Goal: Transaction & Acquisition: Purchase product/service

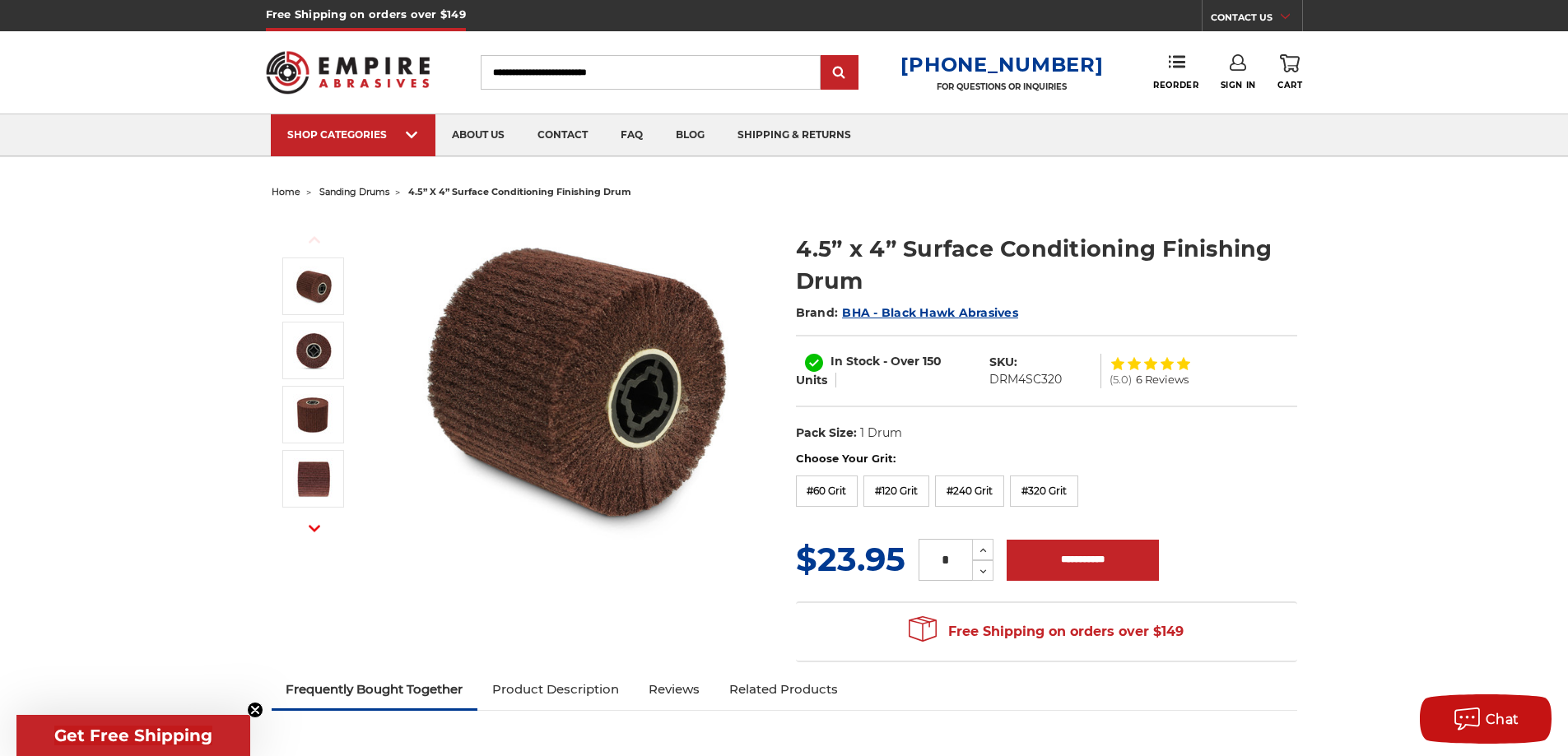
click at [1038, 383] on dd "DRM4SC320" at bounding box center [1026, 379] width 72 height 17
copy dd "DRM4SC320"
click at [604, 78] on input "Search" at bounding box center [650, 72] width 340 height 34
click at [602, 71] on input "Search" at bounding box center [650, 72] width 340 height 34
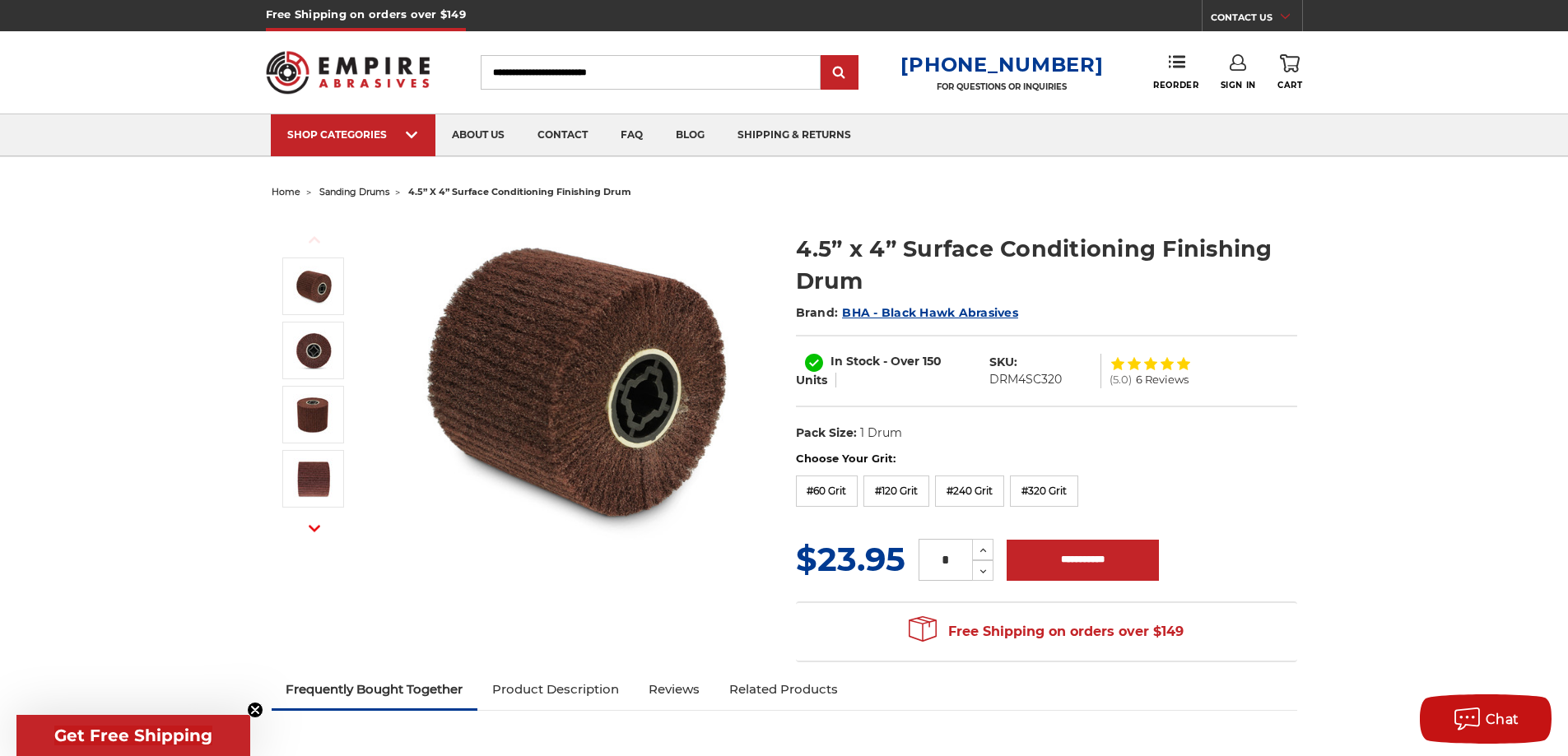
paste input "*********"
type input "*********"
click at [823, 57] on input "submit" at bounding box center [839, 73] width 33 height 33
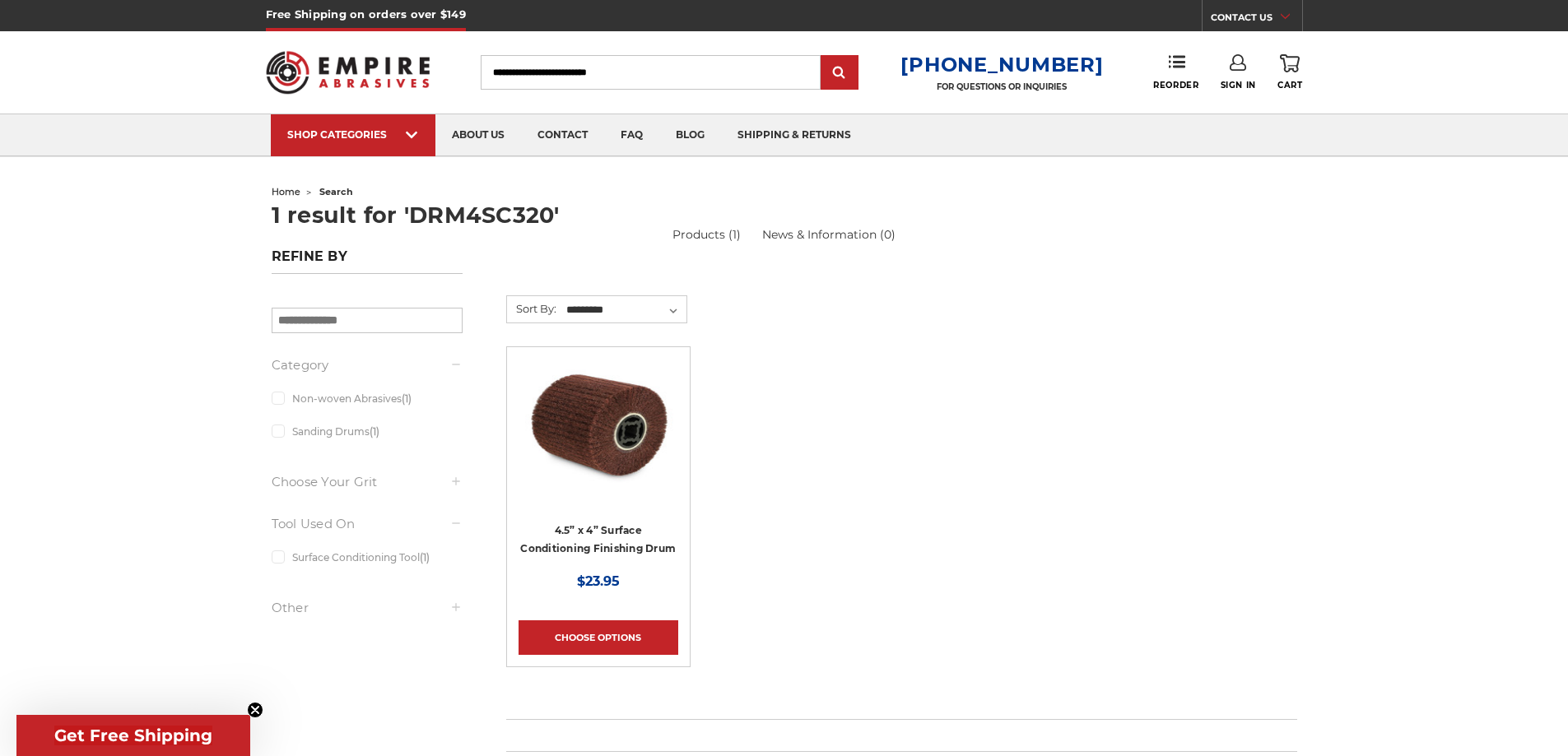
click at [824, 462] on ul "4.5” x 4” Surface Conditioning Finishing Drum MSRP: Was: Now: $23.95 Choose Opt…" at bounding box center [902, 524] width 809 height 356
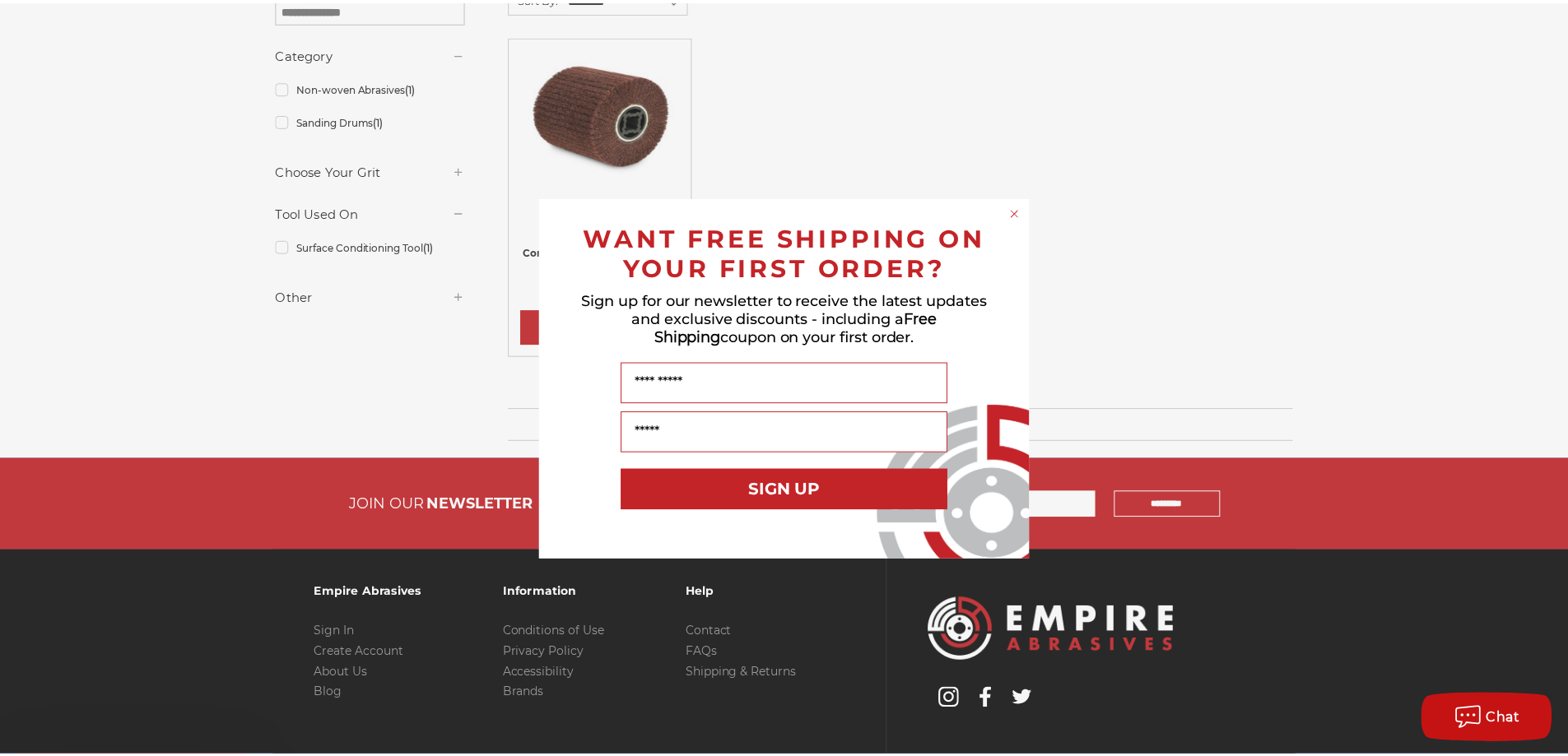
scroll to position [381, 0]
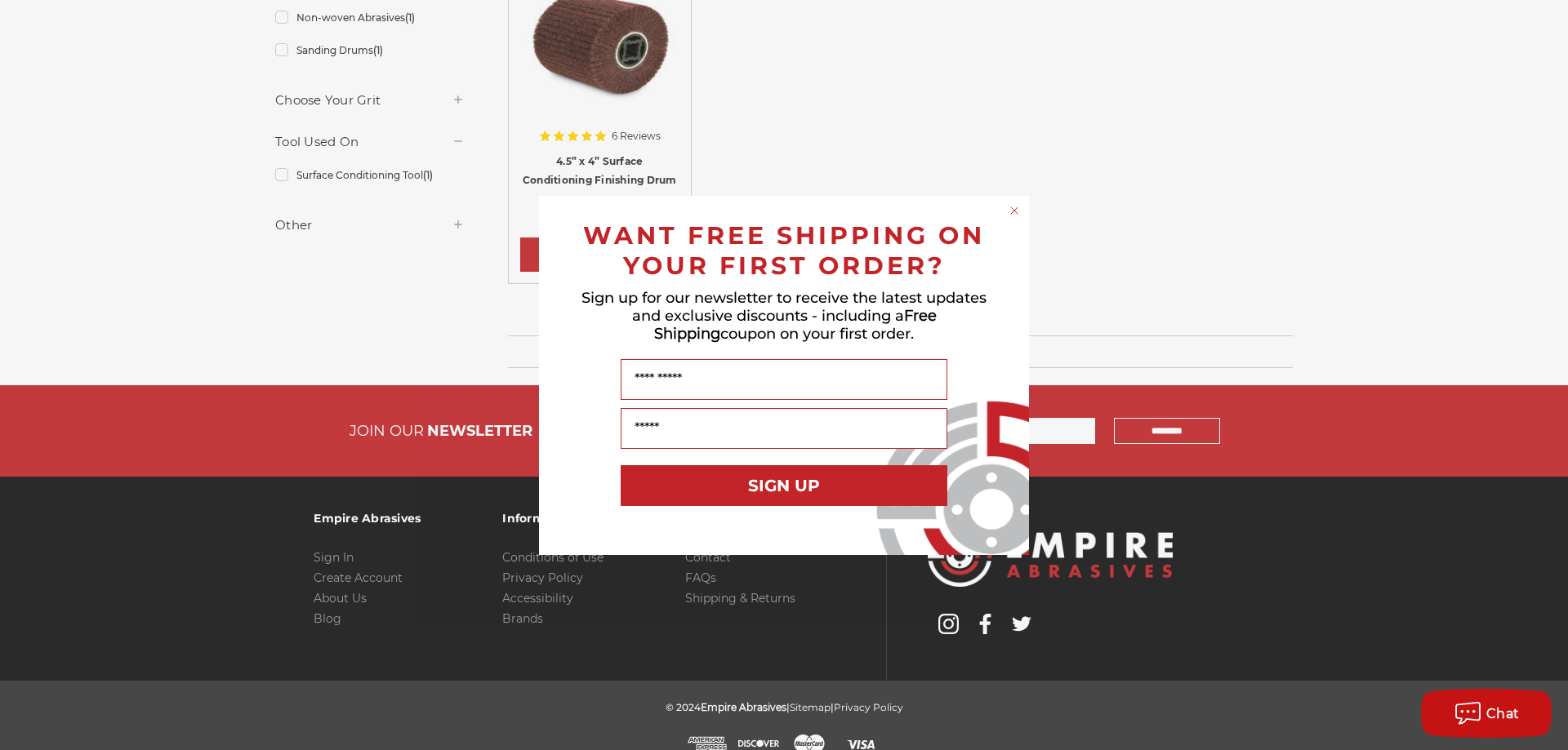
click at [1015, 214] on circle "Close dialog" at bounding box center [1015, 210] width 15 height 15
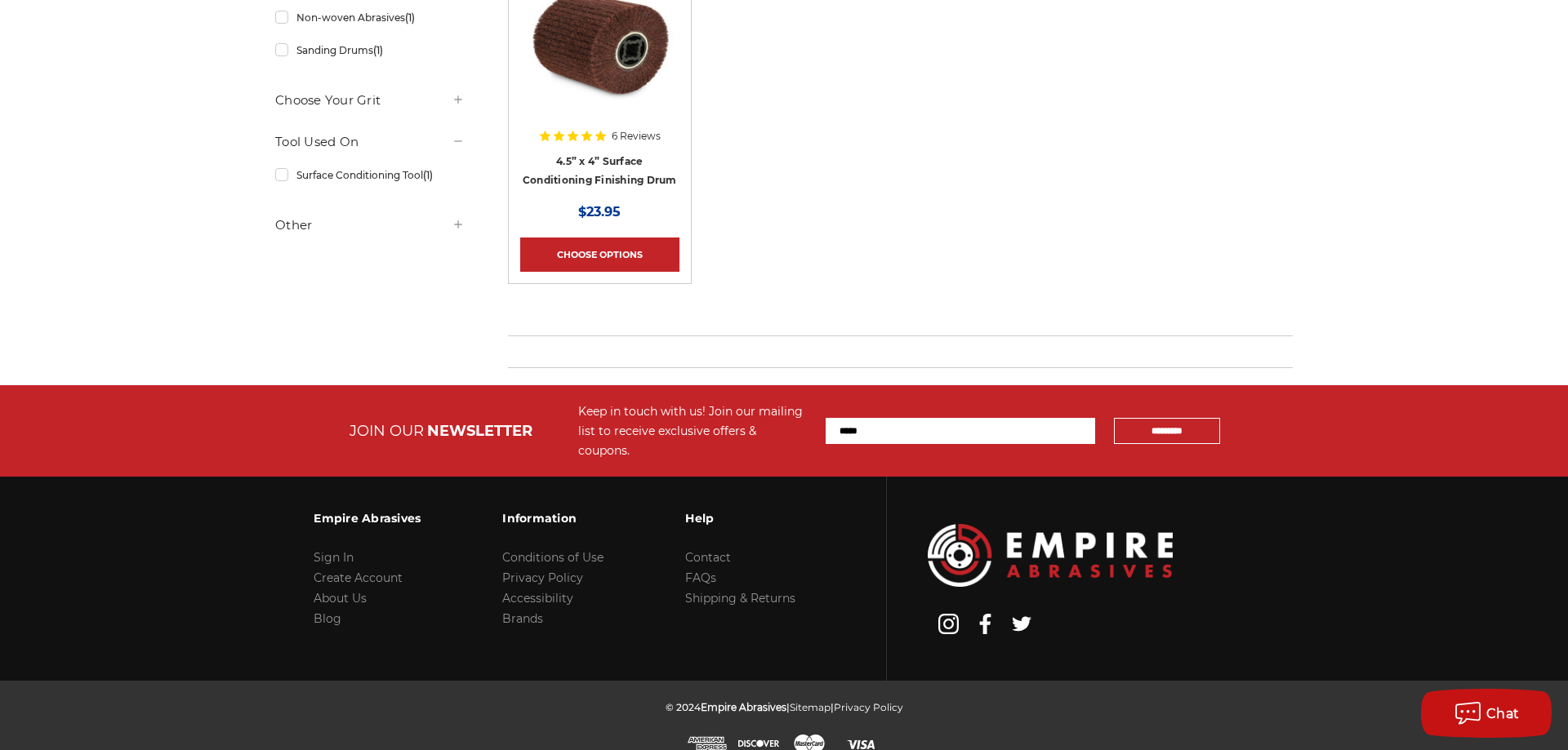
click at [1023, 197] on div "Close dialog WANT FREE SHIPPING ON YOUR FIRST ORDER? Sign up for our newsletter…" at bounding box center [784, 375] width 523 height 359
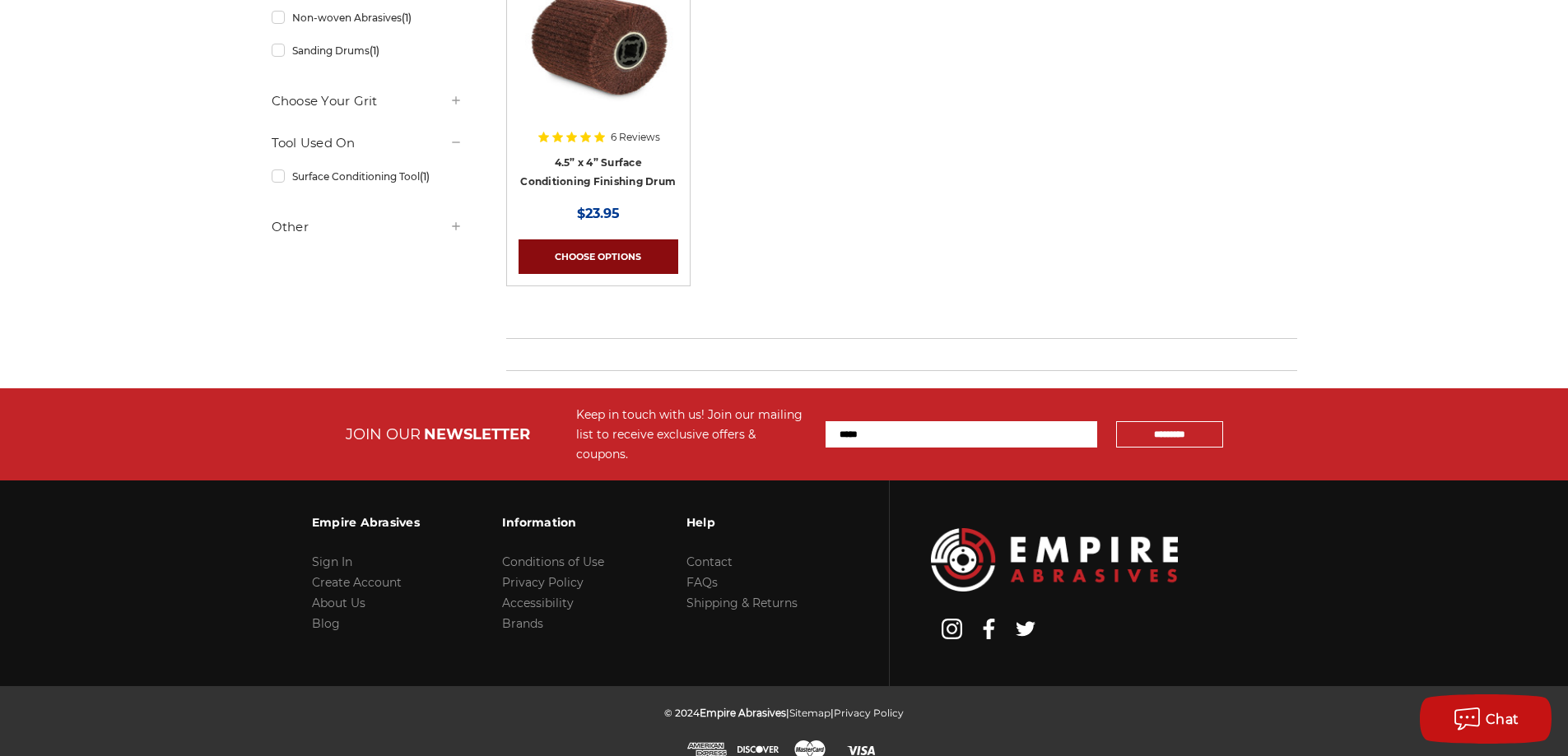
click at [633, 247] on link "Choose Options" at bounding box center [598, 257] width 160 height 34
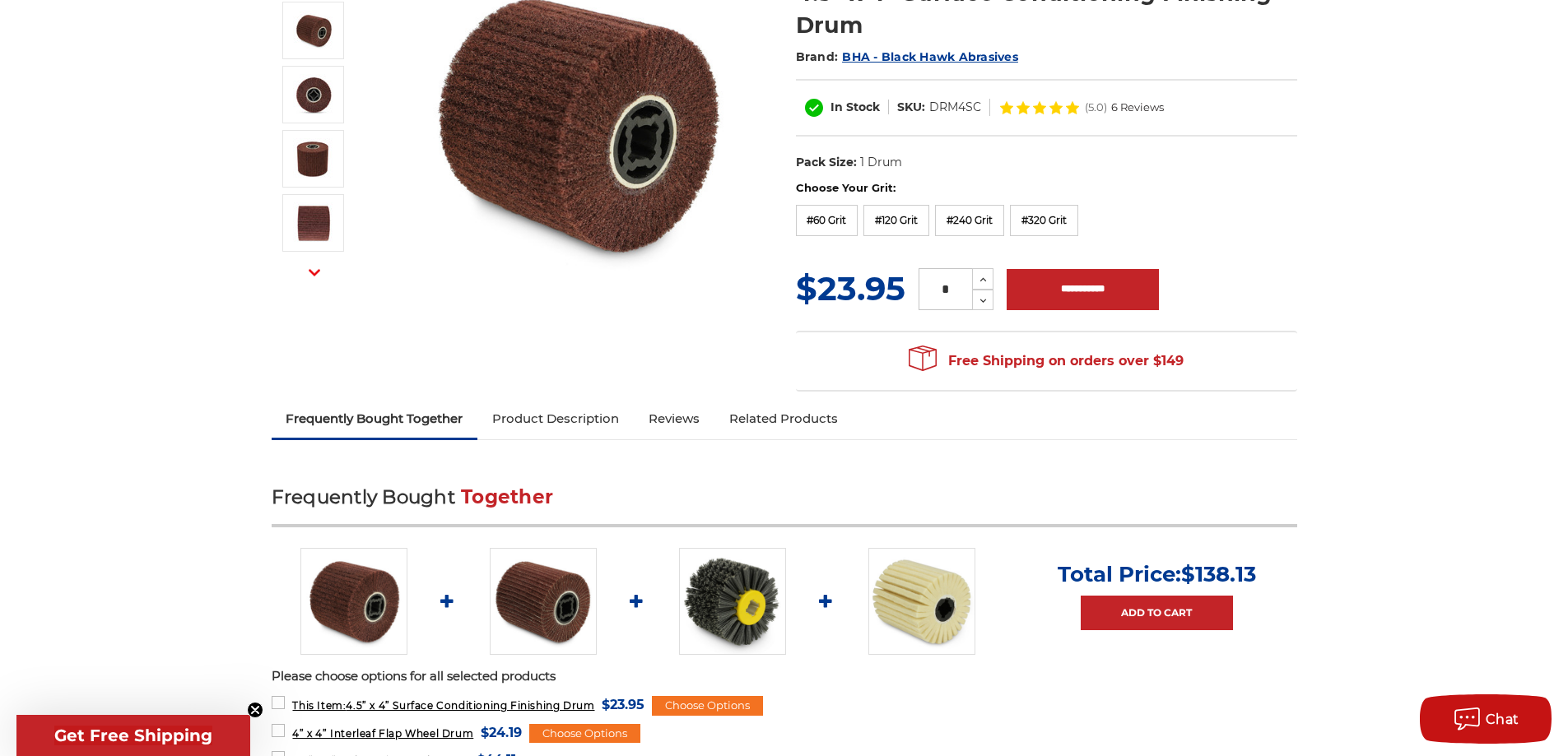
scroll to position [192, 0]
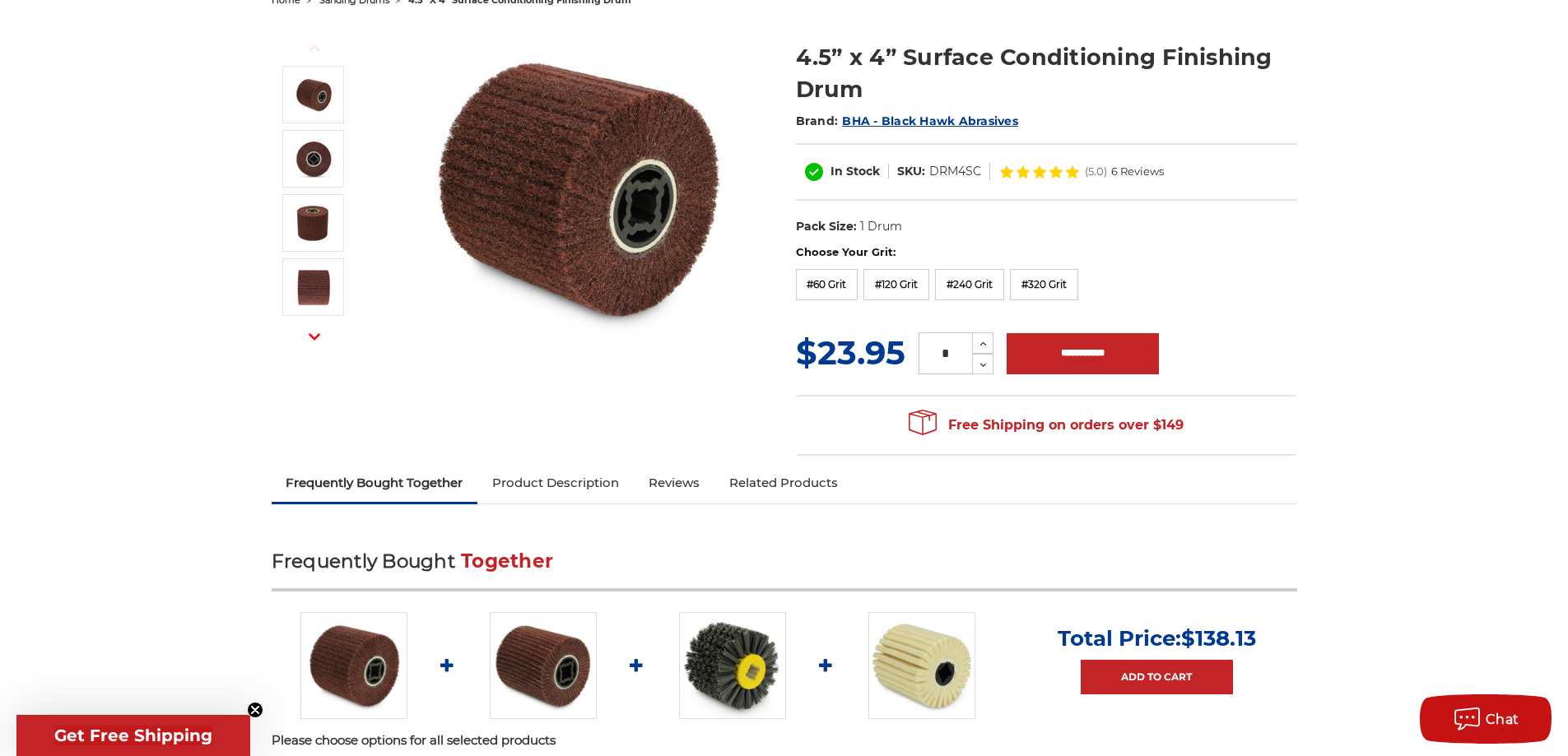
click at [1211, 304] on div "Choose Your Grit: #60 Grit #120 Grit #240 Grit #320 Grit" at bounding box center [1047, 275] width 501 height 62
click at [1219, 280] on div "Choose Your Grit: #60 Grit #120 Grit #240 Grit #320 Grit" at bounding box center [1047, 275] width 501 height 62
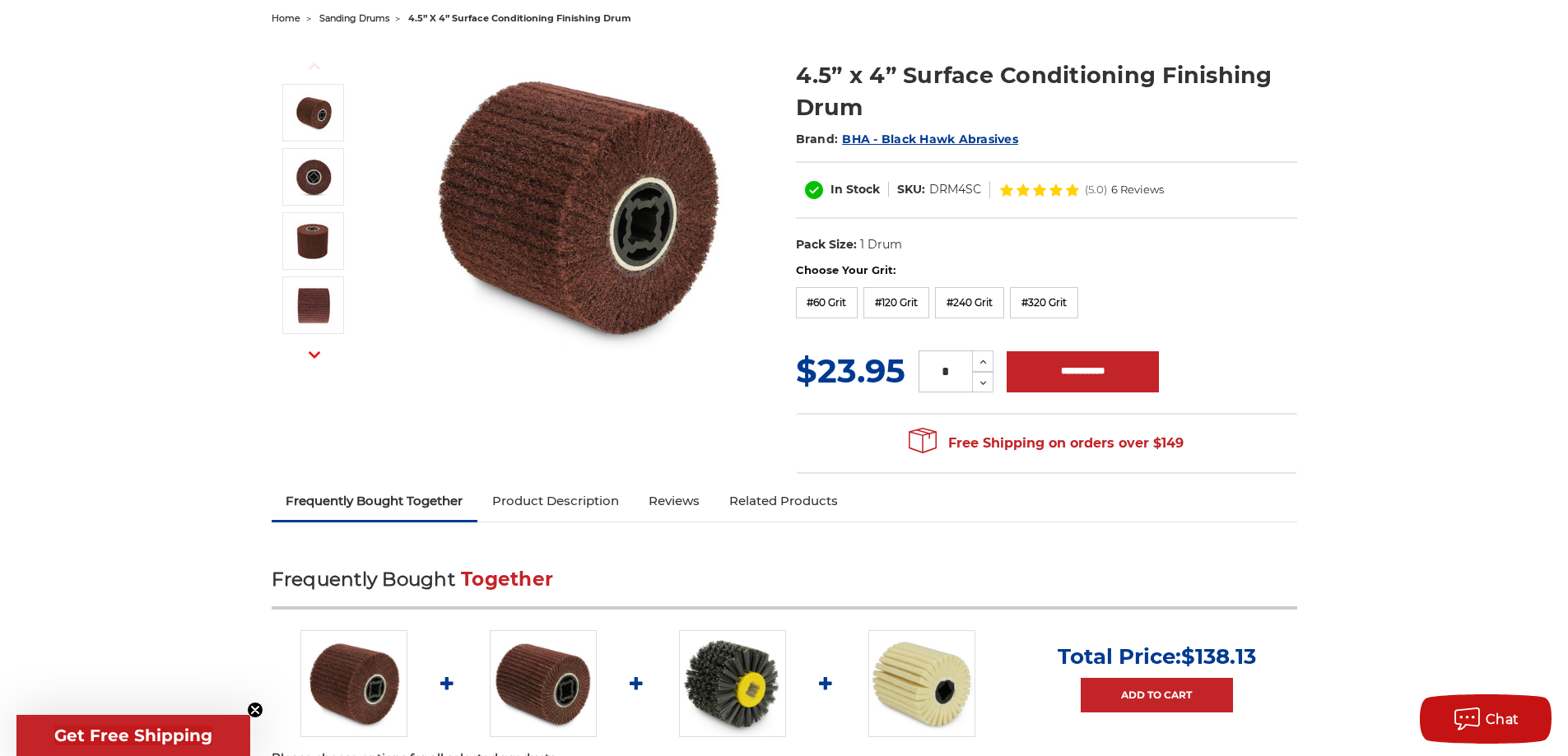
scroll to position [0, 0]
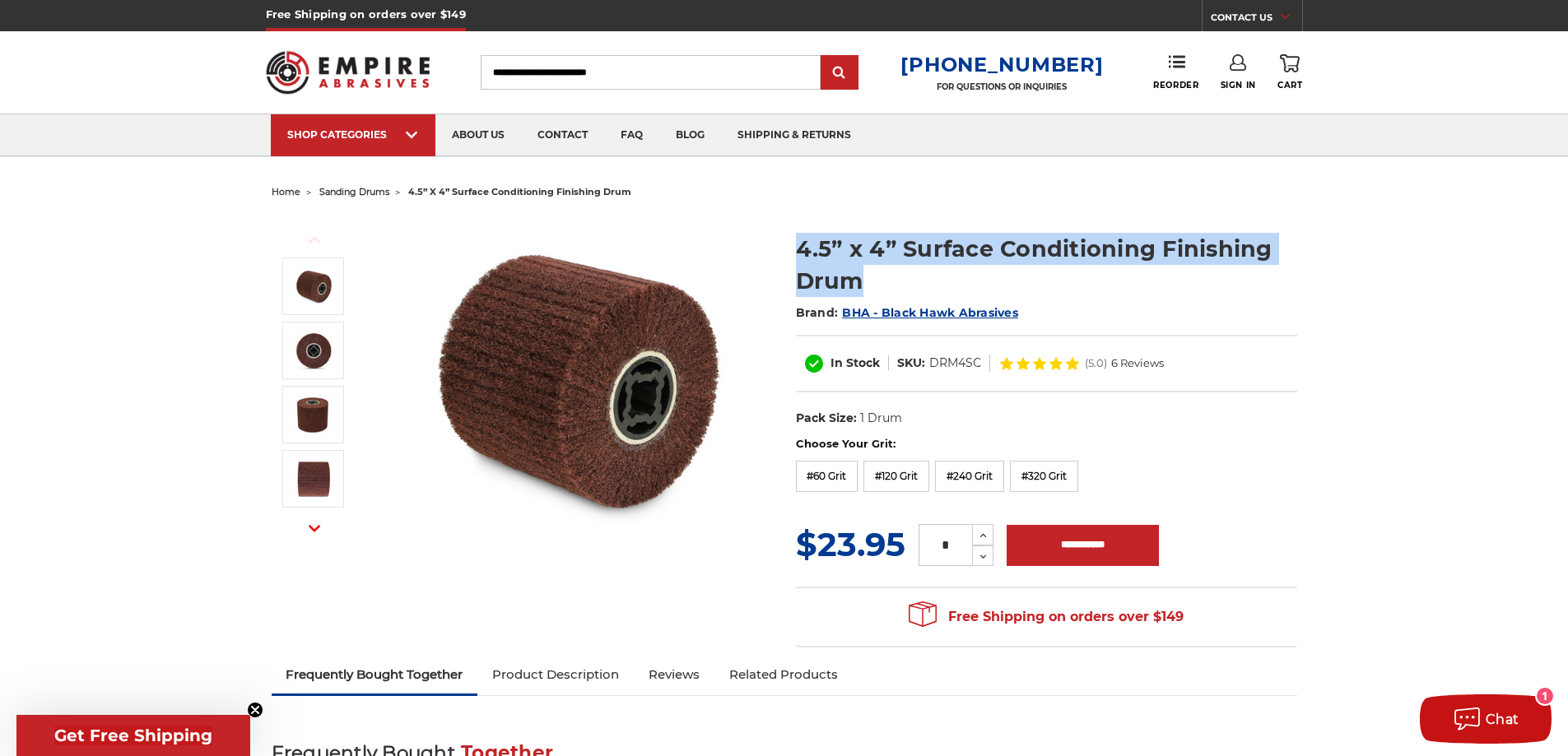
drag, startPoint x: 861, startPoint y: 287, endPoint x: 763, endPoint y: 231, distance: 112.9
click at [763, 231] on div "Previous Next 4.5” x 4” Surface Conditioning Finishing Drum Brand: In Stock )" at bounding box center [784, 431] width 1049 height 453
copy div "4.5” x 4” Surface Conditioning Finishing Drum"
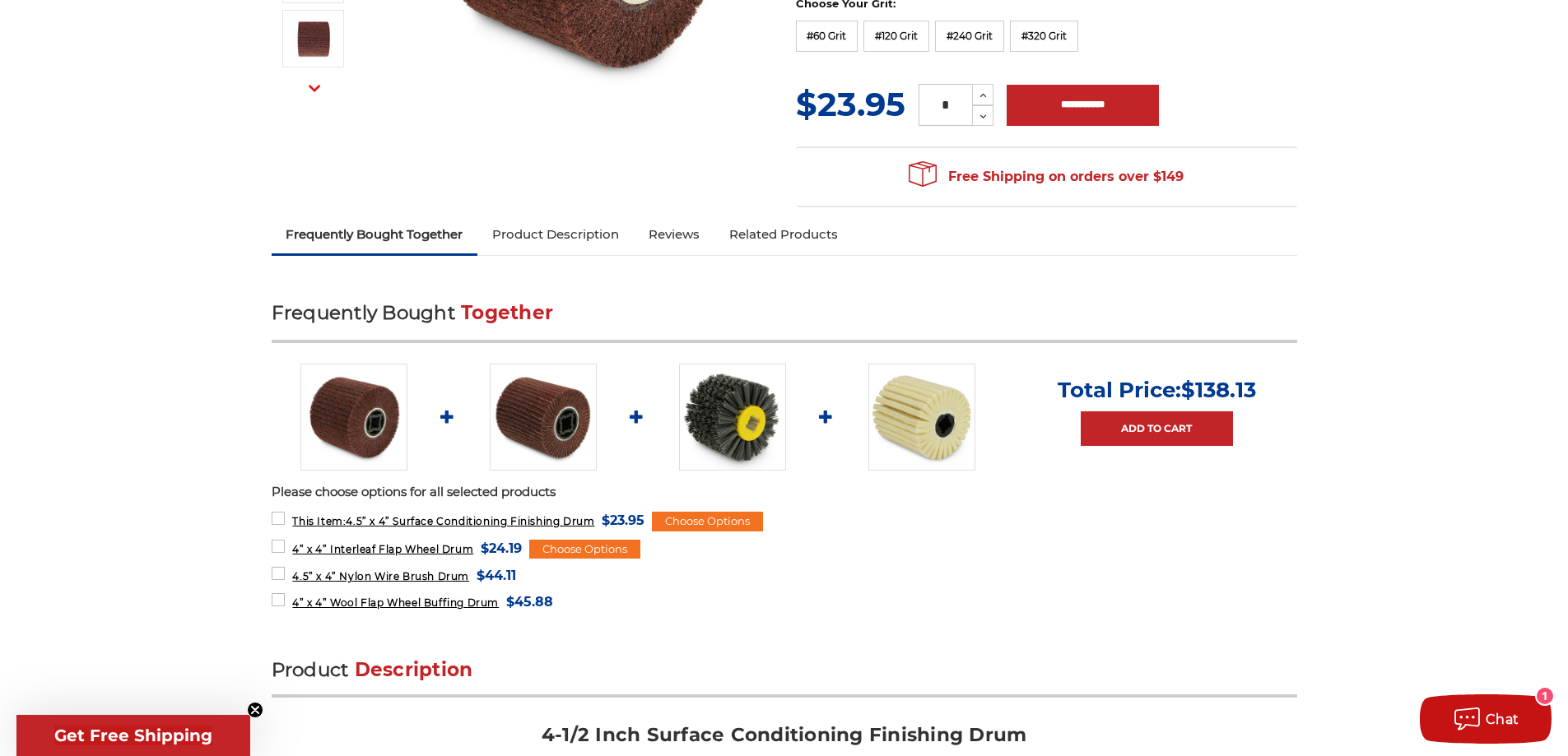
scroll to position [192, 0]
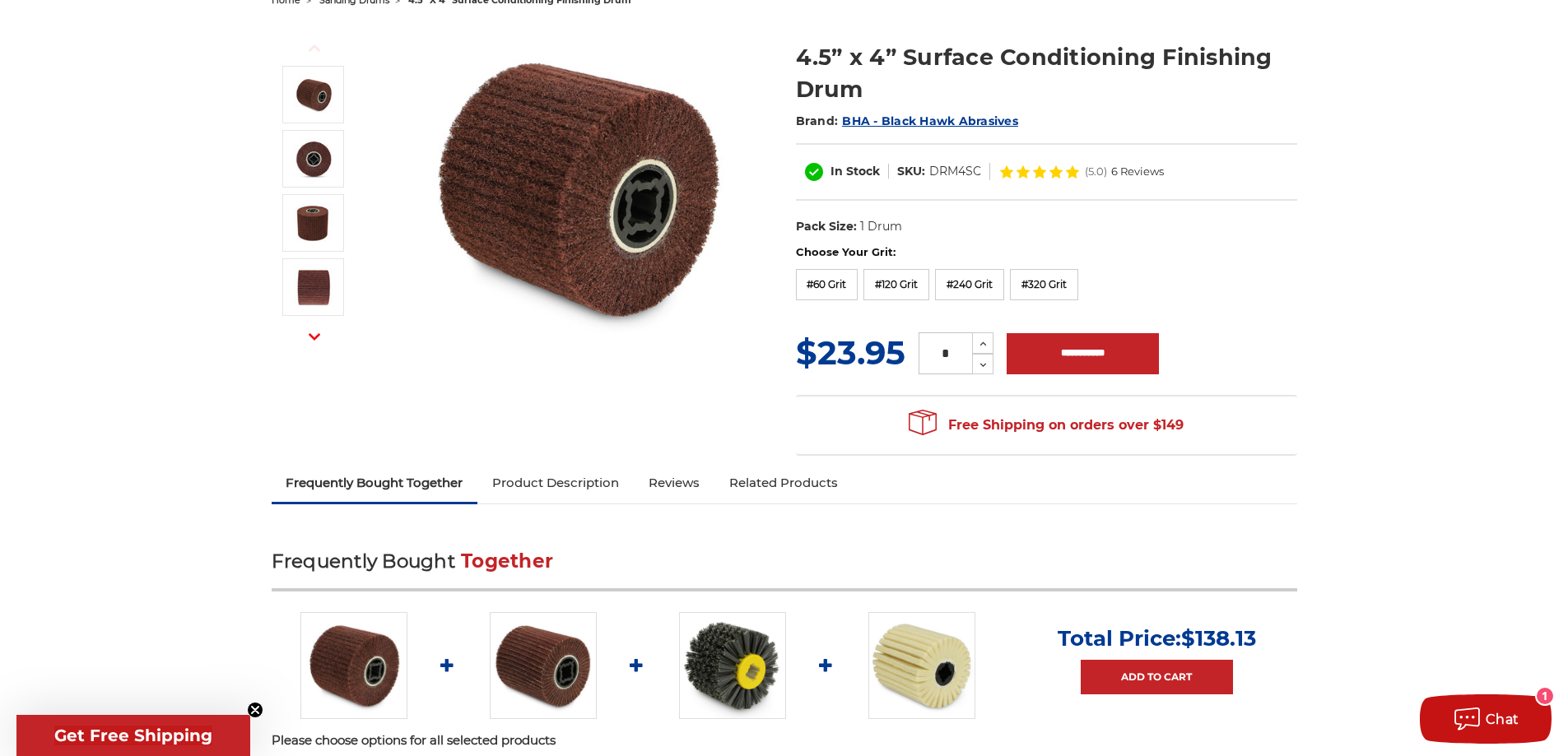
drag, startPoint x: 1364, startPoint y: 330, endPoint x: 1378, endPoint y: 330, distance: 14.0
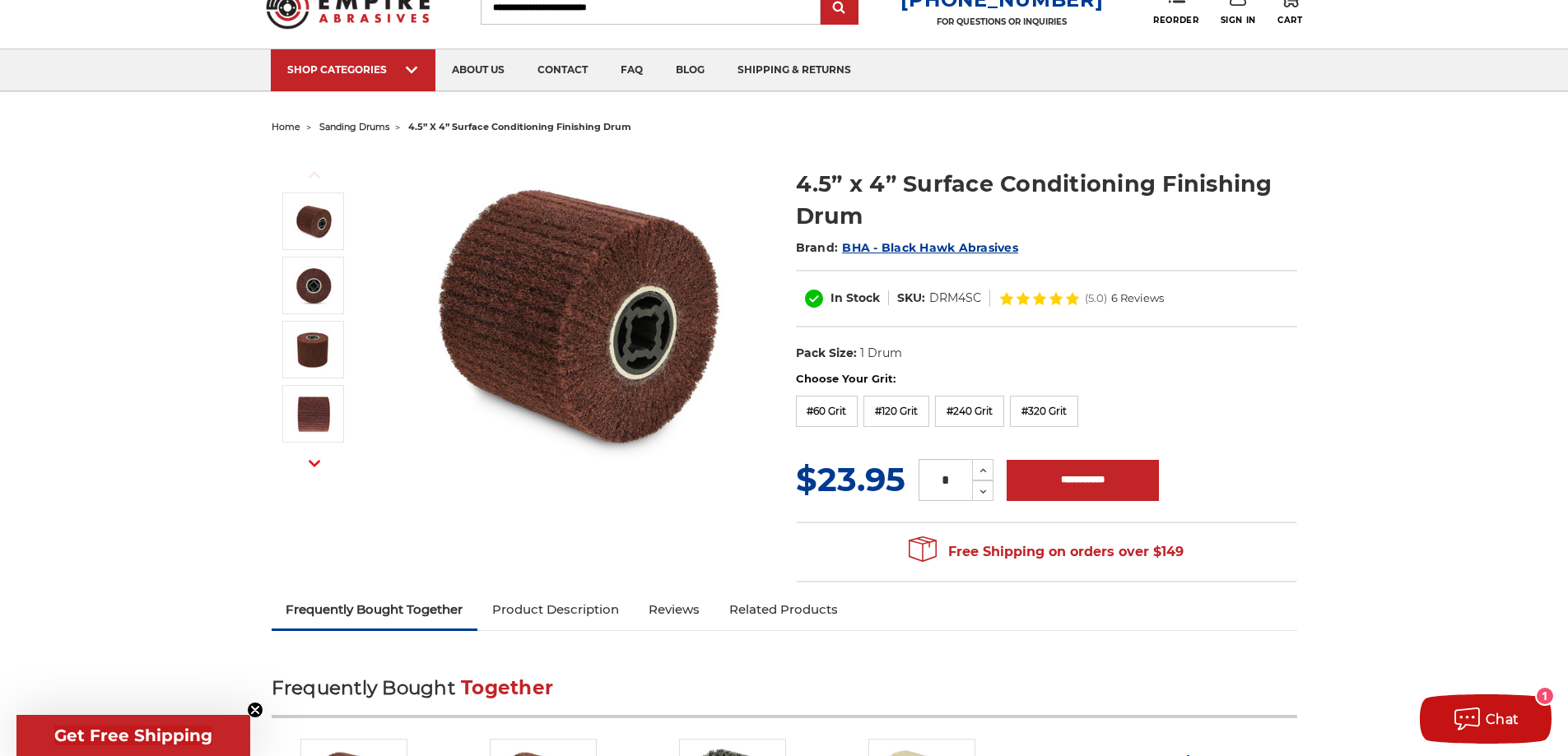
scroll to position [0, 0]
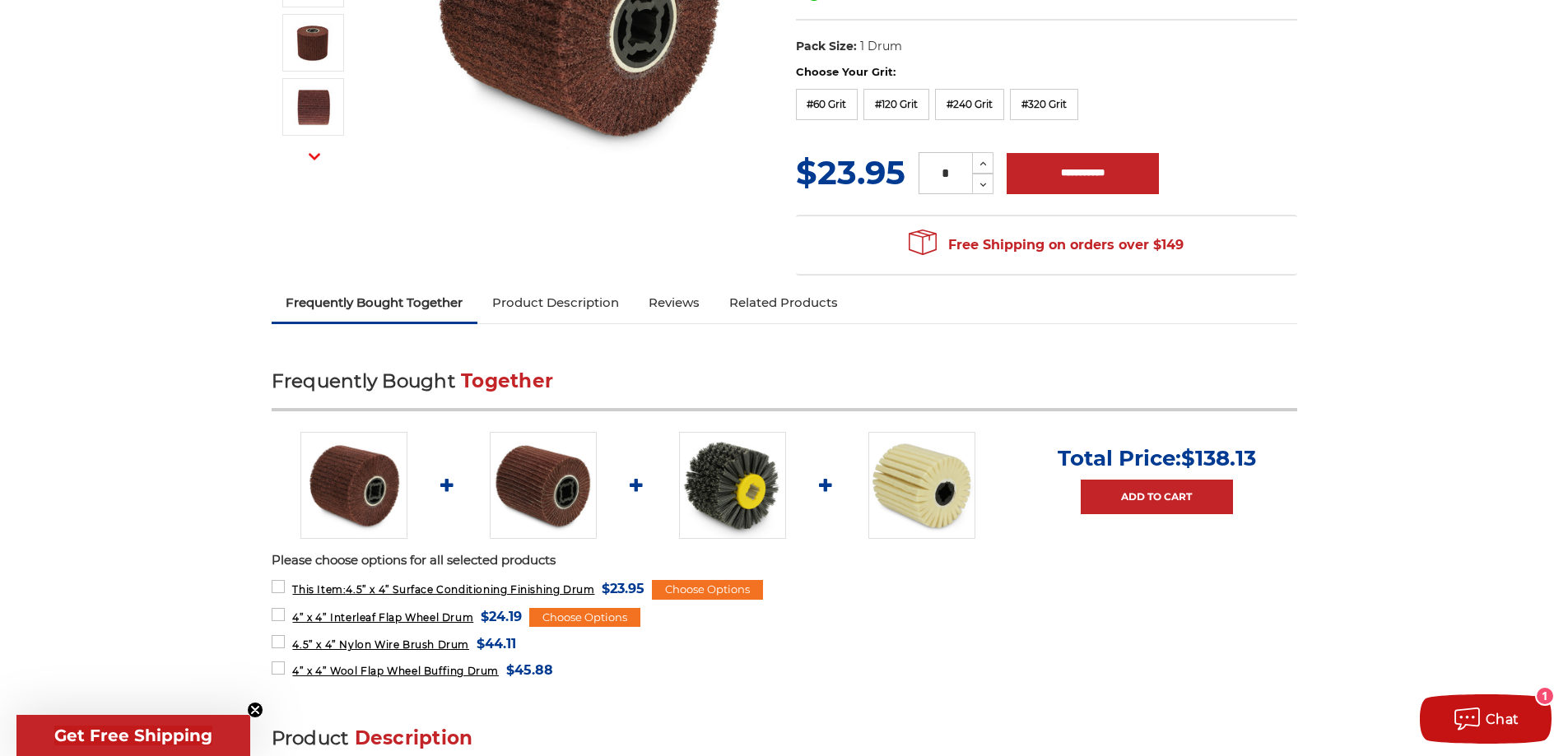
scroll to position [384, 0]
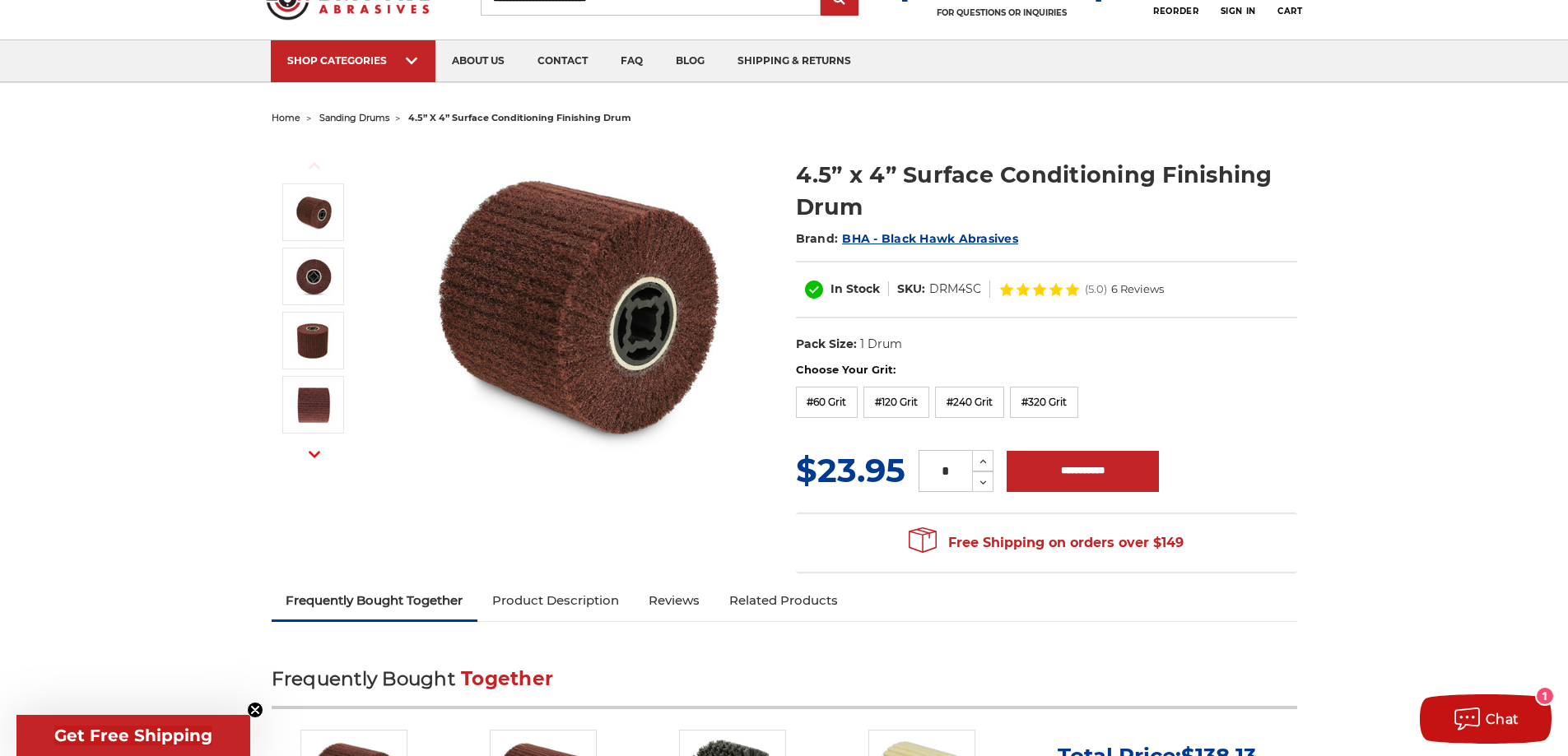
scroll to position [0, 0]
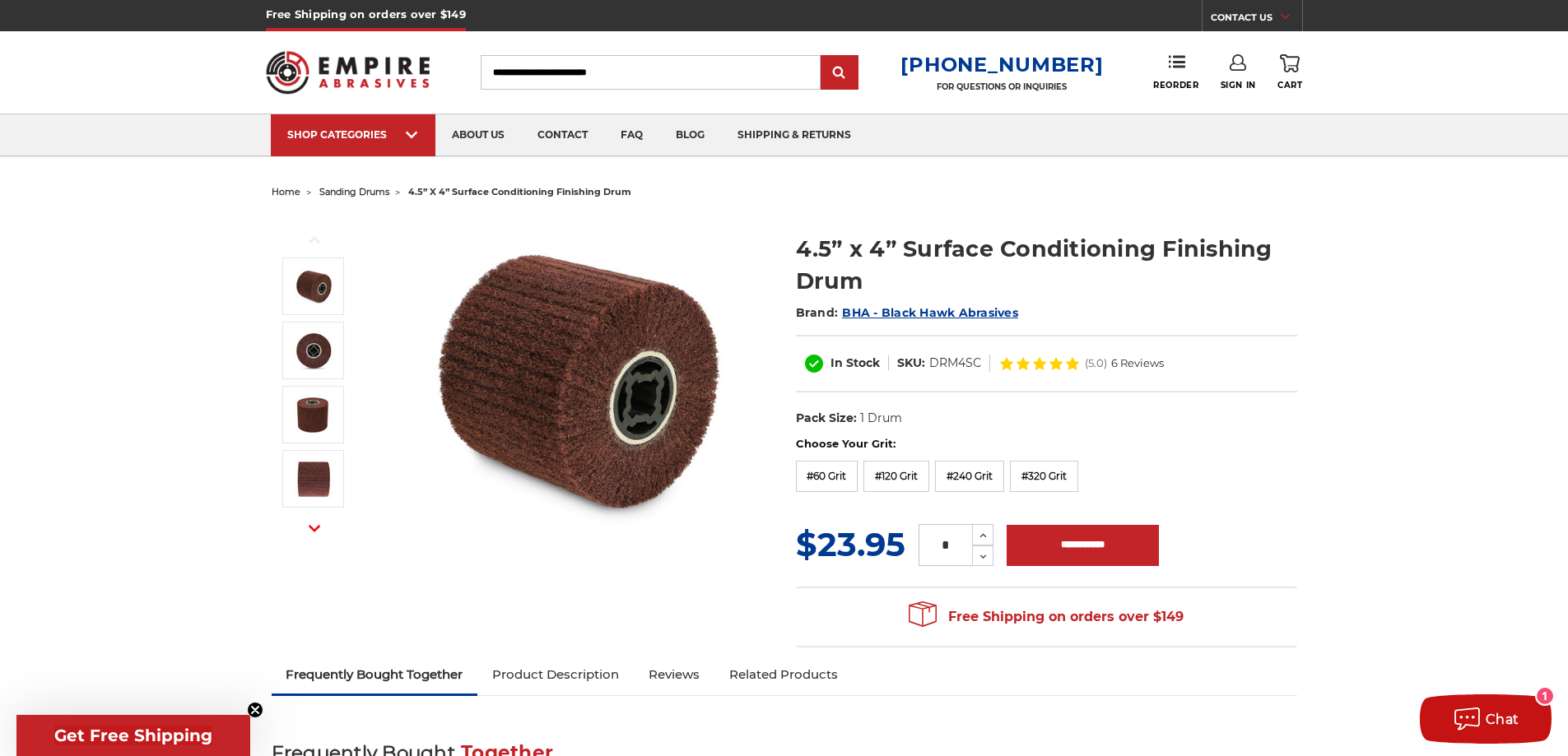
click at [1268, 278] on h1 "4.5” x 4” Surface Conditioning Finishing Drum" at bounding box center [1047, 264] width 501 height 64
click at [1216, 189] on ul "home sanding drums 4.5” x 4” surface conditioning finishing drum" at bounding box center [785, 191] width 1026 height 24
